Goal: Task Accomplishment & Management: Complete application form

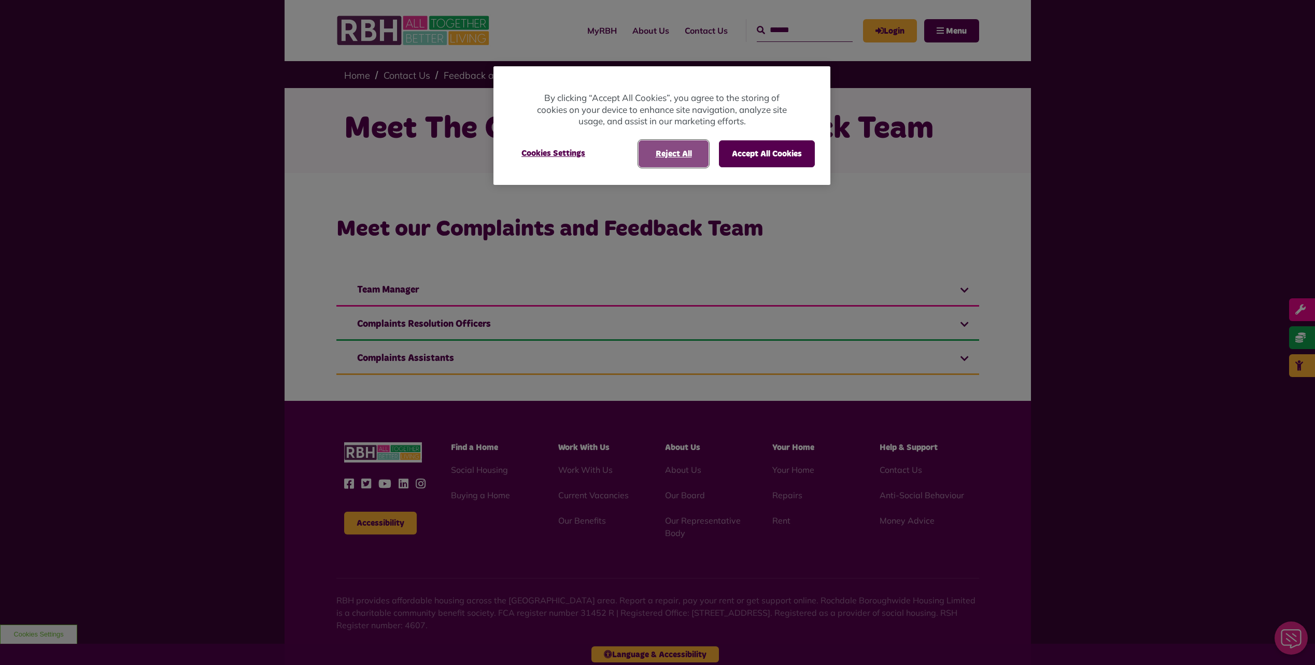
click at [656, 156] on button "Reject All" at bounding box center [673, 153] width 70 height 27
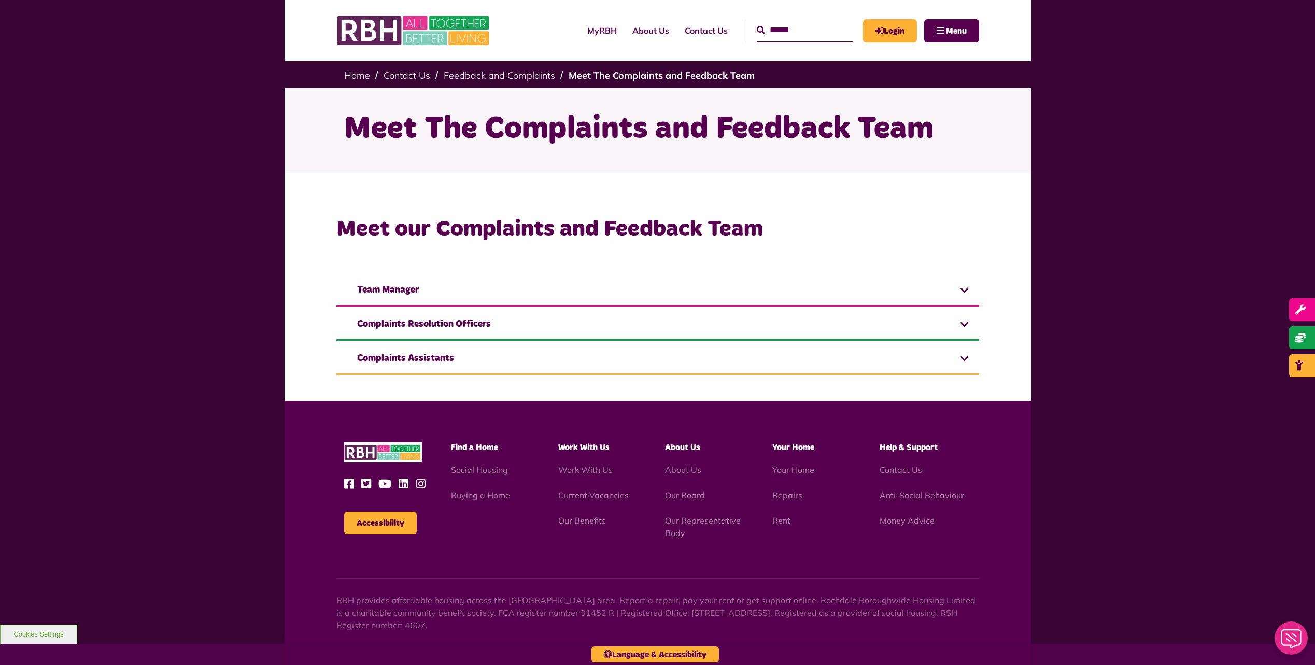
click at [595, 504] on ul "Work With Us Current Vacancies Our Benefits" at bounding box center [604, 495] width 92 height 63
click at [595, 502] on ul "Work With Us Current Vacancies Our Benefits" at bounding box center [604, 495] width 92 height 63
click at [595, 498] on link "Current Vacancies" at bounding box center [593, 495] width 70 height 10
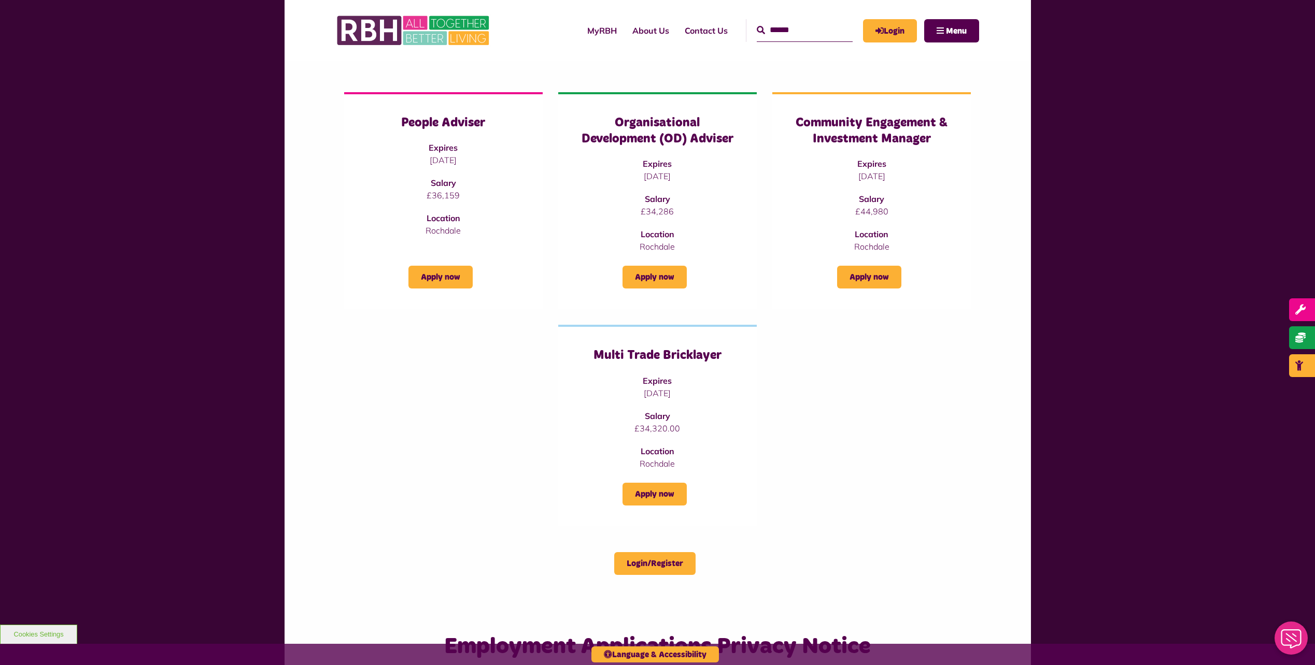
scroll to position [104, 0]
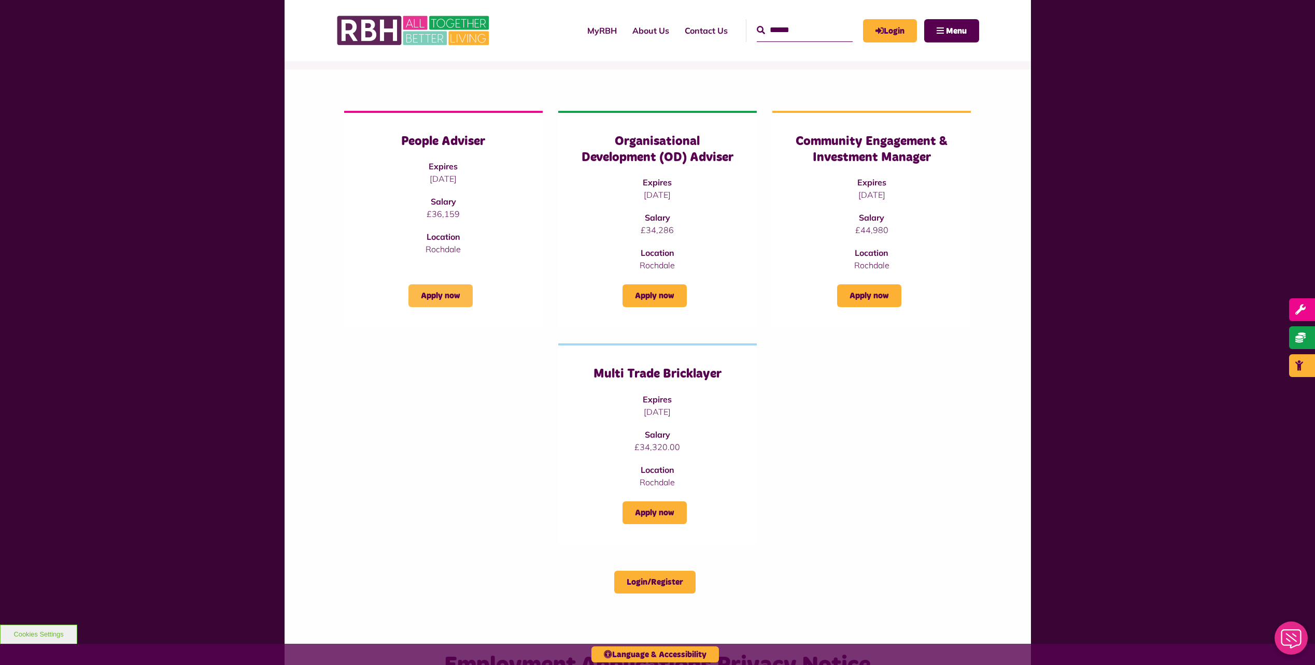
click at [422, 296] on link "Apply now" at bounding box center [440, 295] width 64 height 23
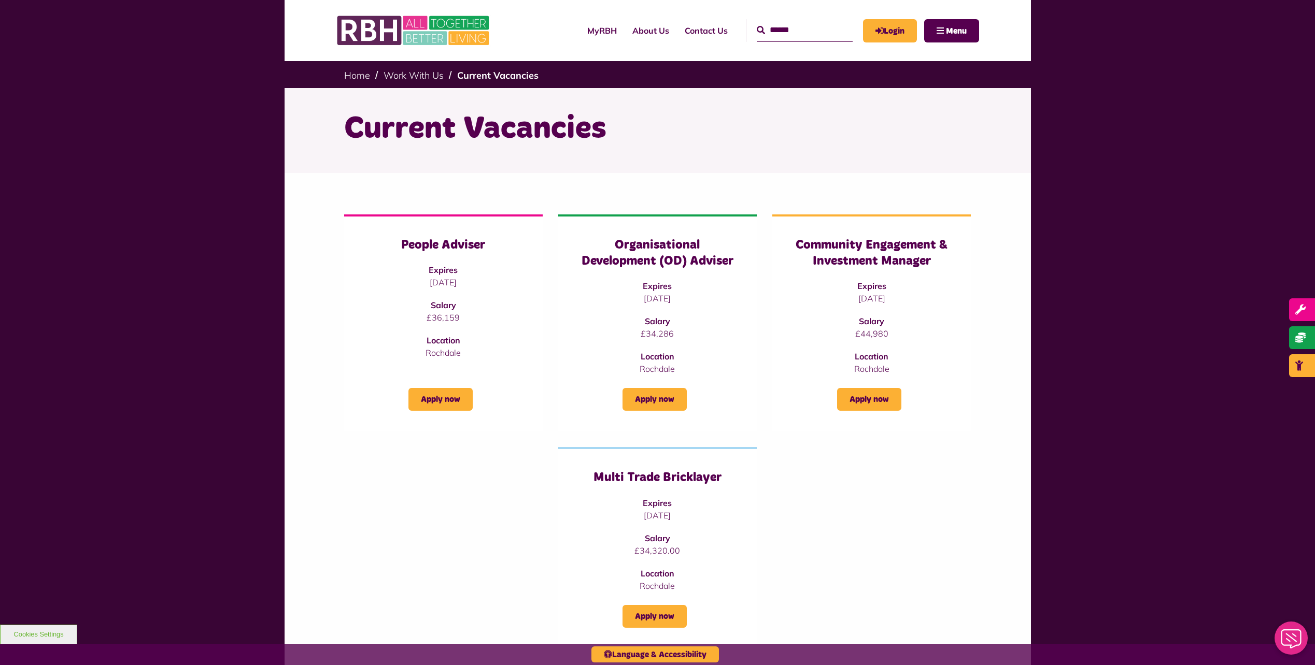
click at [871, 326] on strong "Salary" at bounding box center [871, 321] width 25 height 10
click at [873, 399] on link "Apply now" at bounding box center [869, 399] width 64 height 23
